Goal: Information Seeking & Learning: Learn about a topic

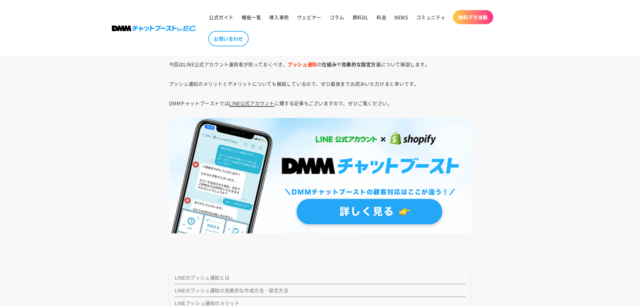
scroll to position [504, 0]
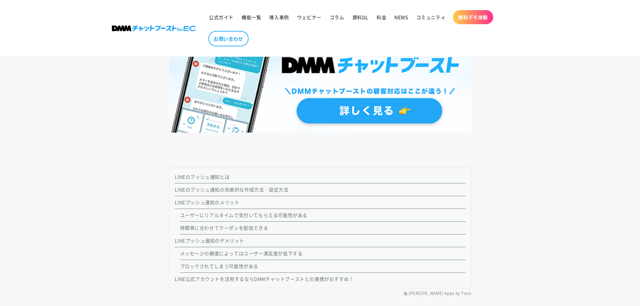
click at [203, 178] on link "LINEのプッシュ通知とは" at bounding box center [202, 176] width 55 height 7
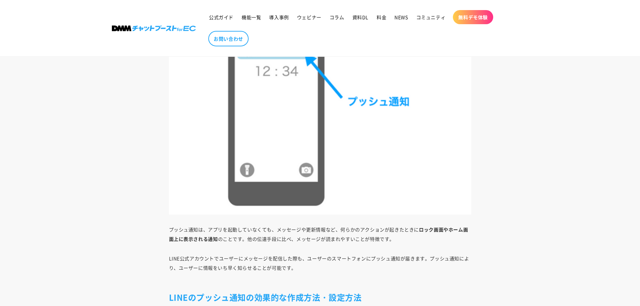
scroll to position [945, 0]
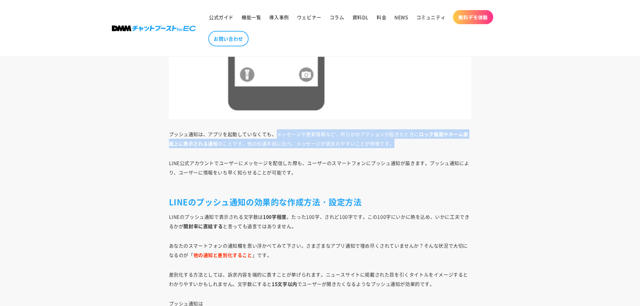
drag, startPoint x: 277, startPoint y: 137, endPoint x: 419, endPoint y: 145, distance: 142.5
click at [419, 145] on p "プッシュ通知は、アプリを起動していなくても、メッセージや更新情報など、何らかのアクションが起きたときに ロック画面やホーム画面上に表示される通知 のことです。…" at bounding box center [320, 138] width 303 height 19
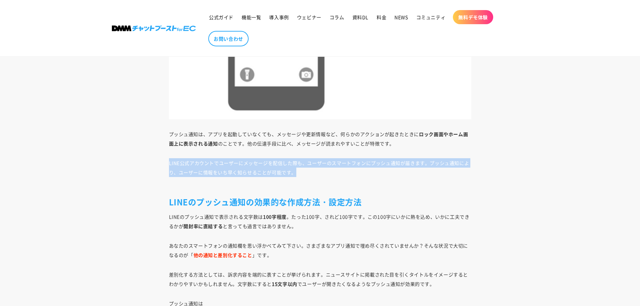
drag, startPoint x: 166, startPoint y: 165, endPoint x: 303, endPoint y: 170, distance: 136.9
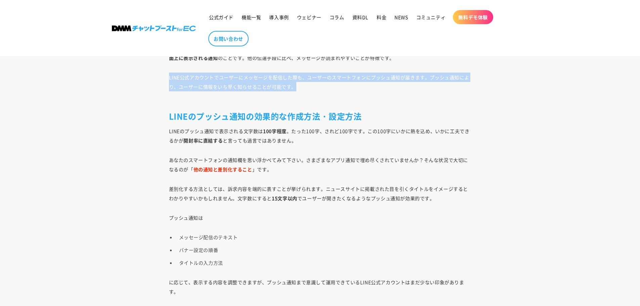
scroll to position [1046, 0]
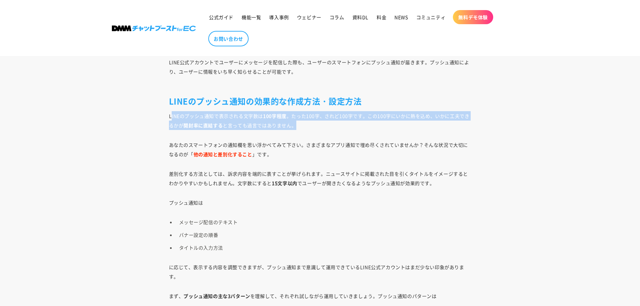
drag, startPoint x: 171, startPoint y: 113, endPoint x: 430, endPoint y: 123, distance: 259.4
click at [430, 123] on p "LINEのプッシュ通知で表示される文字数は 100字程度 。たった100字、されど100字です。この100字にいかに熱を込め、いかに工夫できるかが 開封率に直…" at bounding box center [320, 120] width 303 height 19
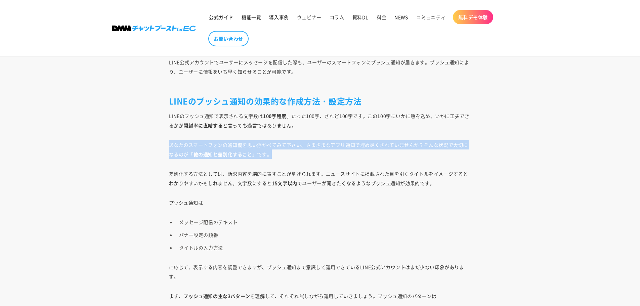
drag, startPoint x: 168, startPoint y: 147, endPoint x: 285, endPoint y: 155, distance: 117.0
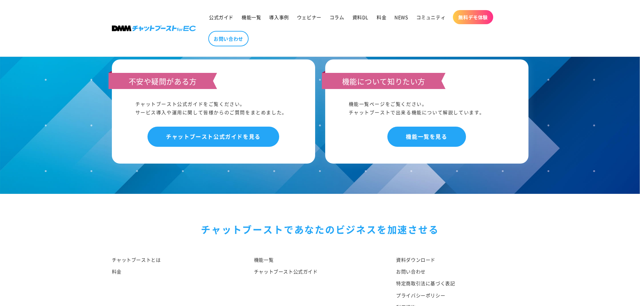
scroll to position [2694, 0]
